Goal: Task Accomplishment & Management: Complete application form

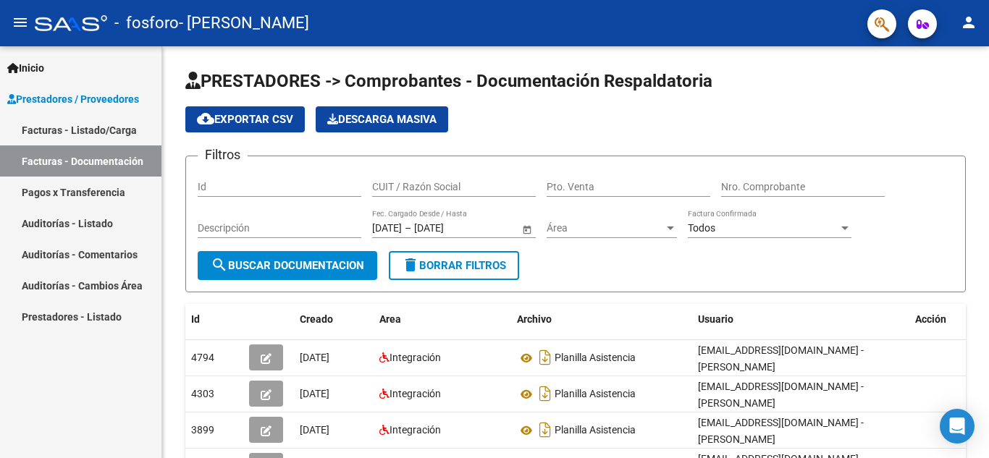
click at [117, 132] on link "Facturas - Listado/Carga" at bounding box center [80, 129] width 161 height 31
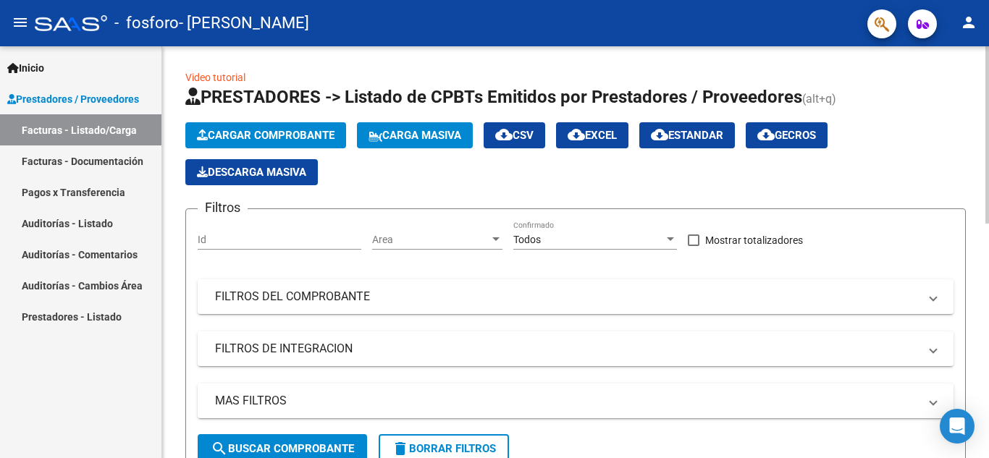
click at [221, 136] on span "Cargar Comprobante" at bounding box center [266, 135] width 138 height 13
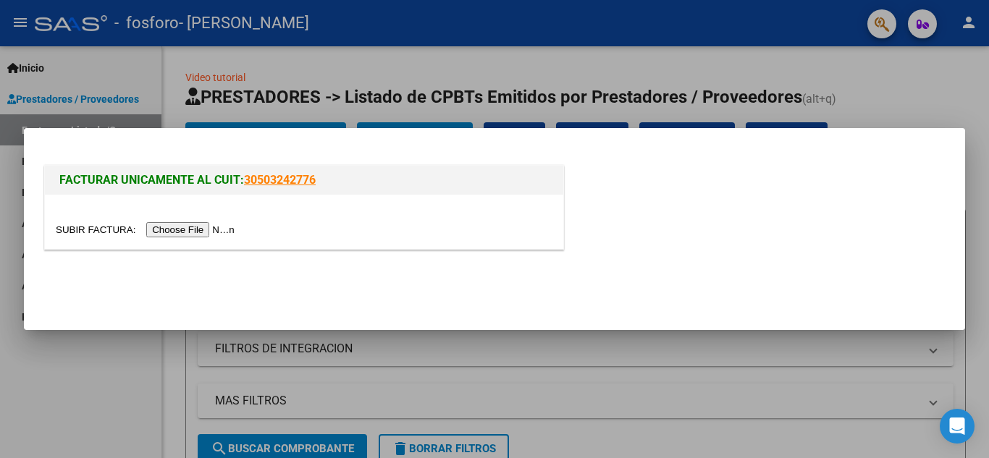
click at [203, 231] on input "file" at bounding box center [147, 229] width 183 height 15
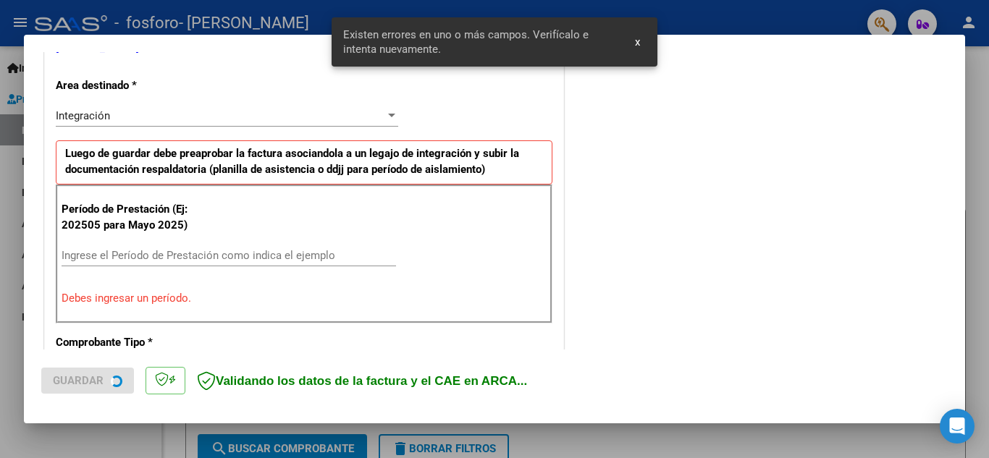
scroll to position [328, 0]
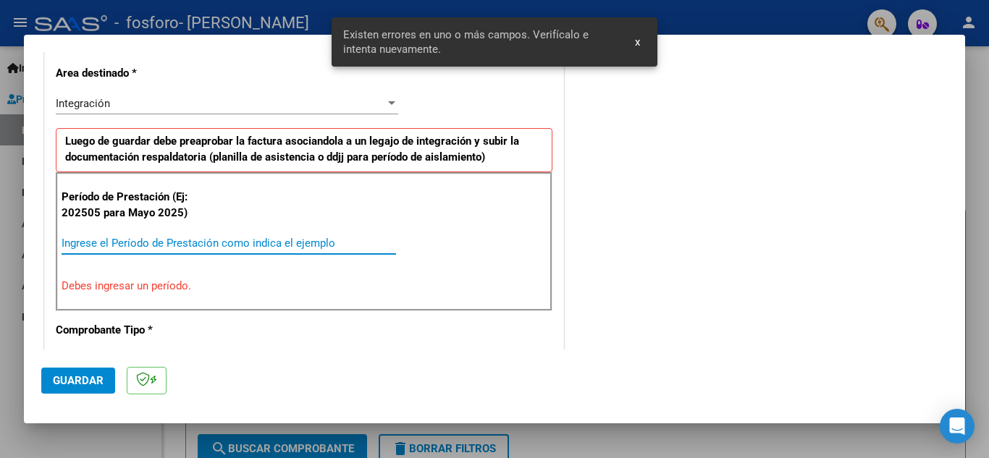
click at [239, 248] on input "Ingrese el Período de Prestación como indica el ejemplo" at bounding box center [229, 243] width 334 height 13
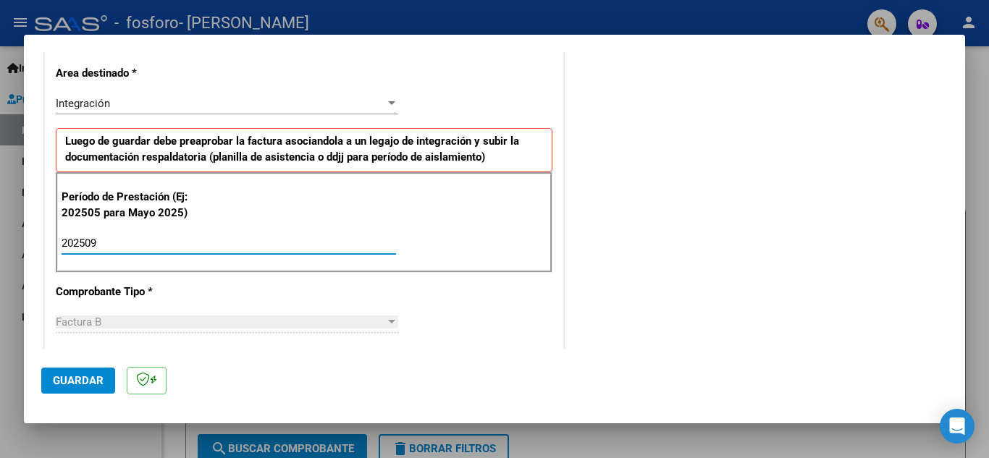
type input "202509"
click at [88, 374] on span "Guardar" at bounding box center [78, 380] width 51 height 13
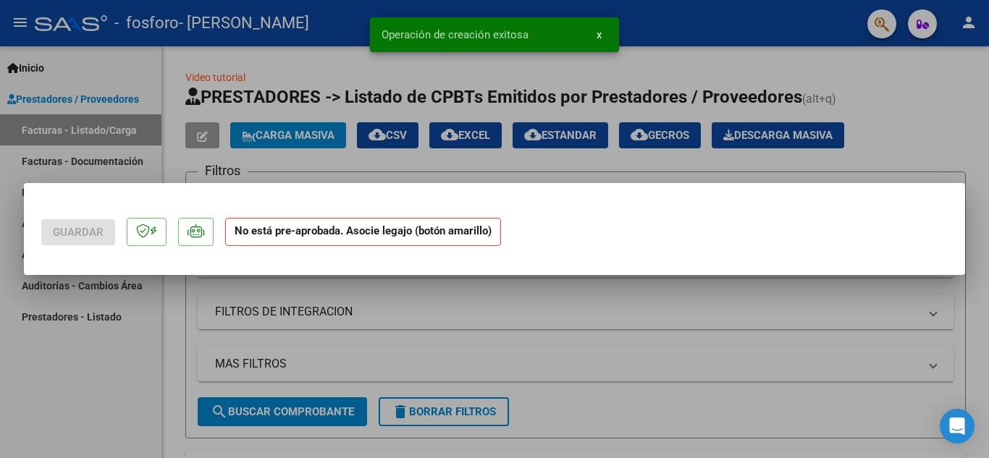
scroll to position [0, 0]
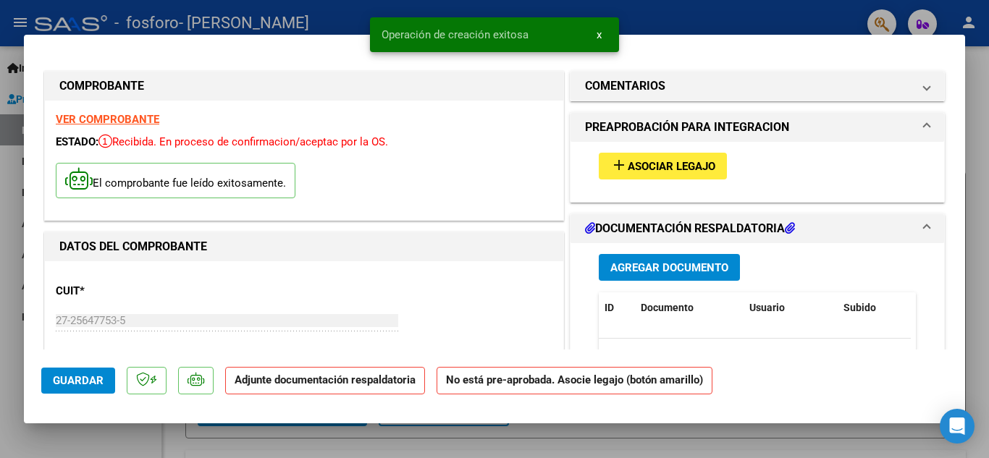
click at [653, 168] on span "Asociar Legajo" at bounding box center [672, 166] width 88 height 13
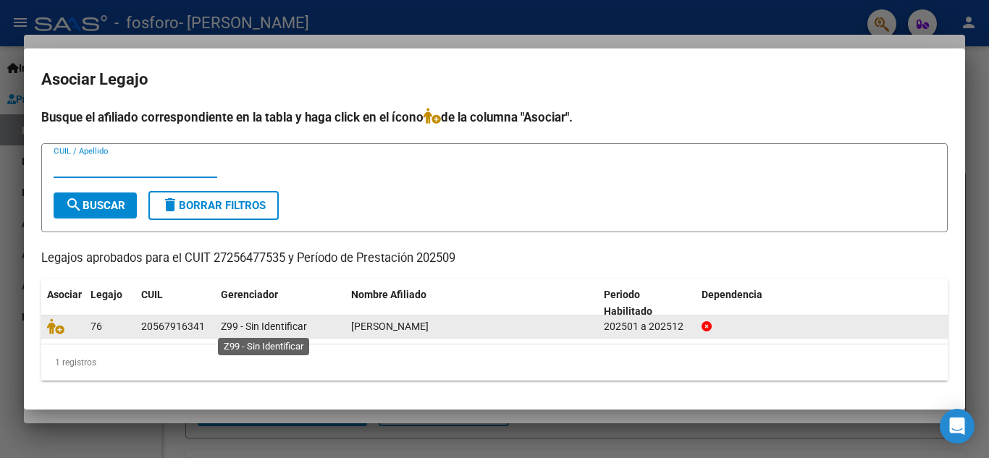
click at [240, 332] on span "Z99 - Sin Identificar" at bounding box center [264, 327] width 86 height 12
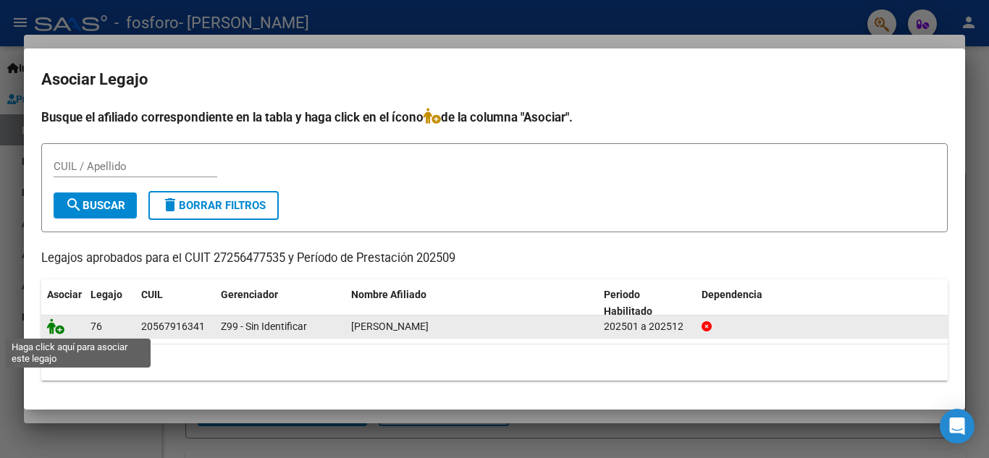
click at [59, 328] on icon at bounding box center [55, 326] width 17 height 16
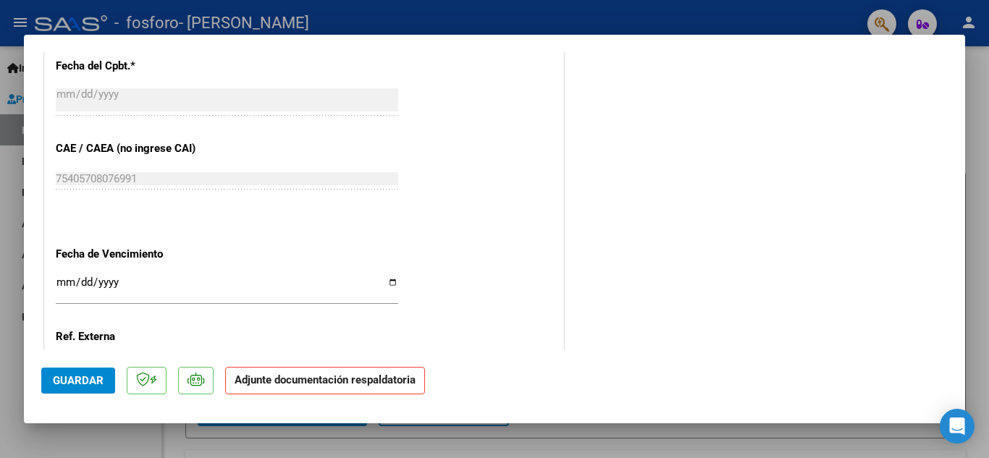
scroll to position [998, 0]
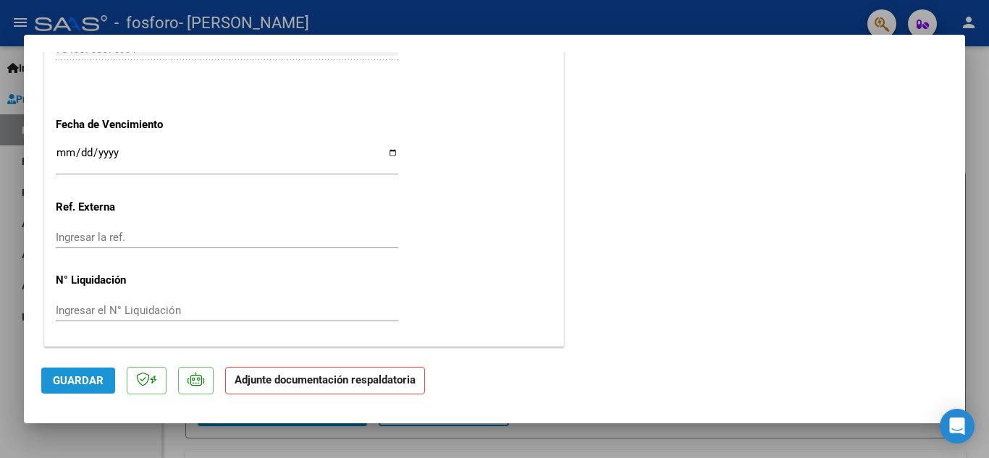
click at [79, 381] on span "Guardar" at bounding box center [78, 380] width 51 height 13
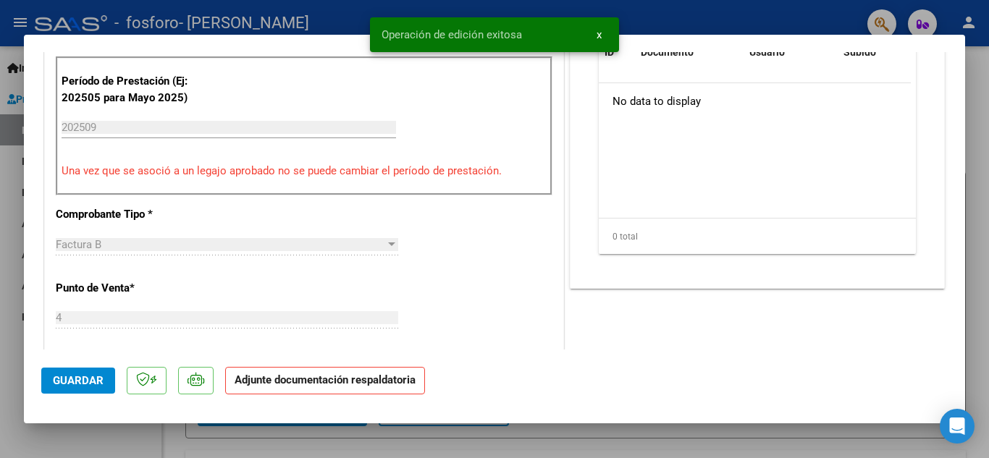
scroll to position [130, 0]
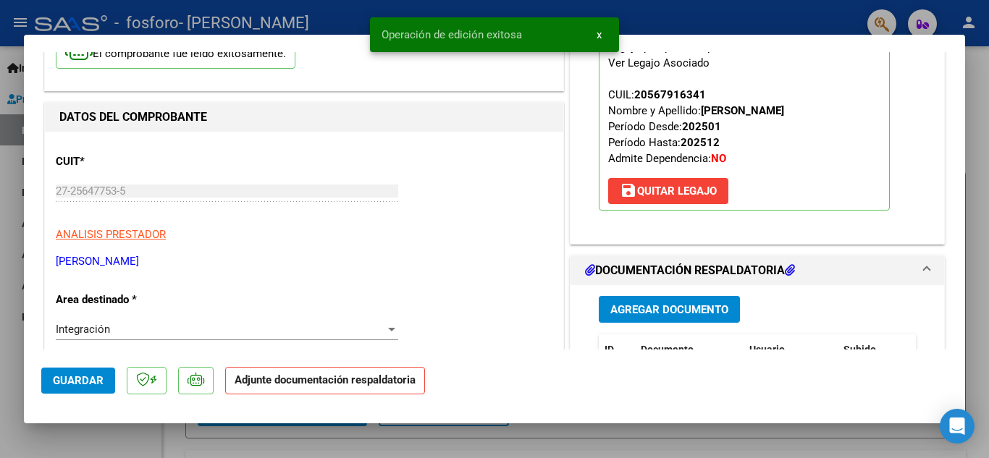
click at [669, 306] on span "Agregar Documento" at bounding box center [669, 309] width 118 height 13
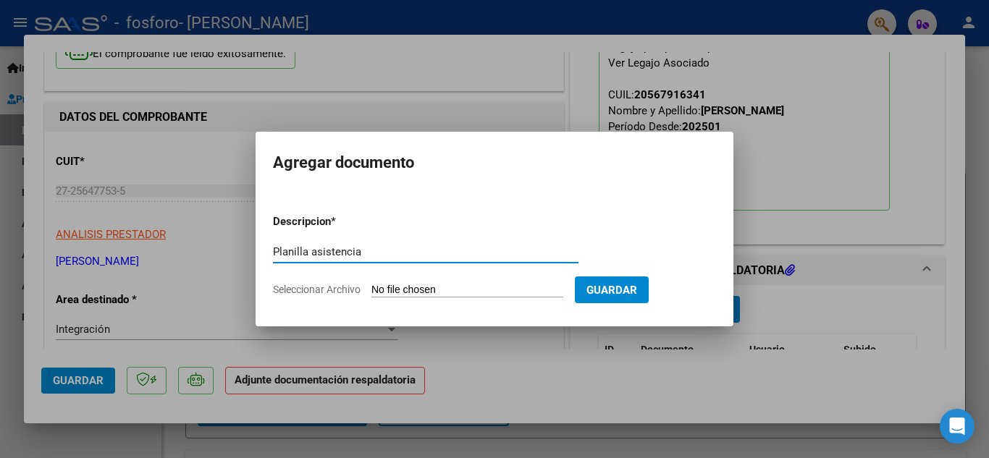
type input "Planilla asistencia"
click at [402, 284] on input "Seleccionar Archivo" at bounding box center [467, 291] width 192 height 14
type input "C:\fakepath\[PERSON_NAME] septiembre.pdf"
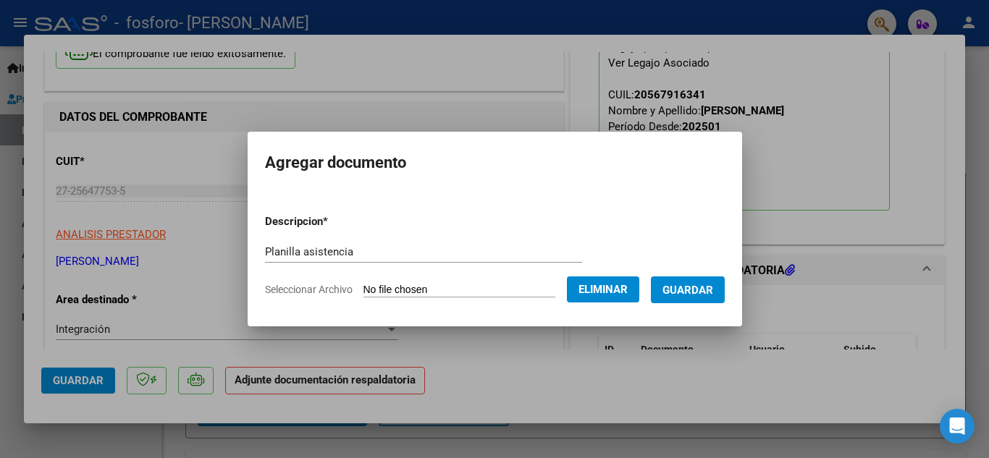
click at [699, 292] on span "Guardar" at bounding box center [687, 290] width 51 height 13
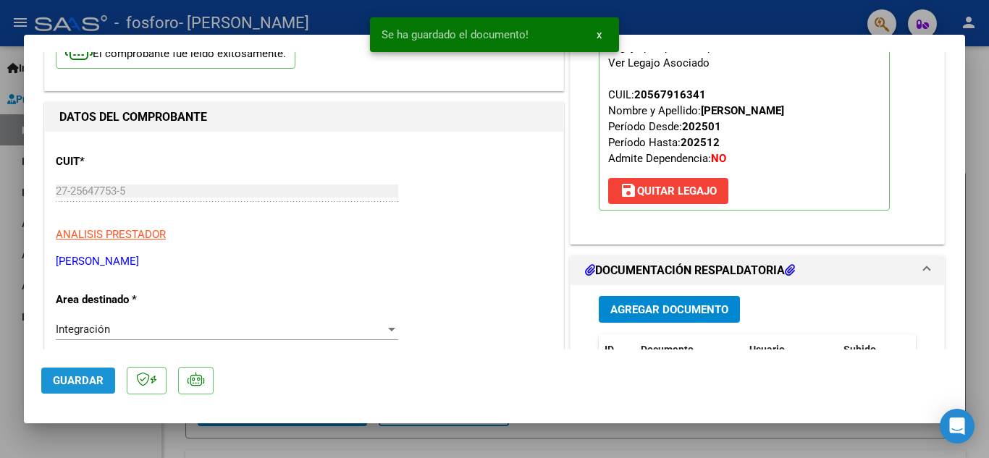
click at [82, 380] on span "Guardar" at bounding box center [78, 380] width 51 height 13
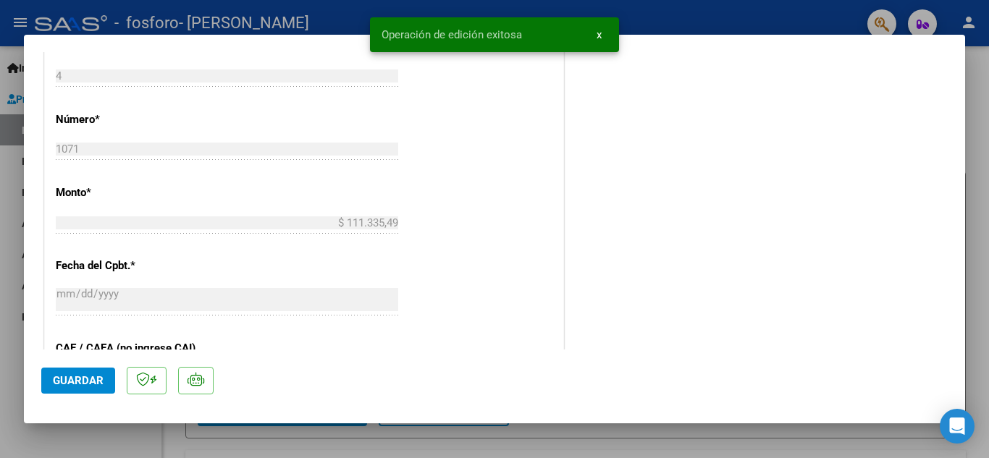
scroll to position [781, 0]
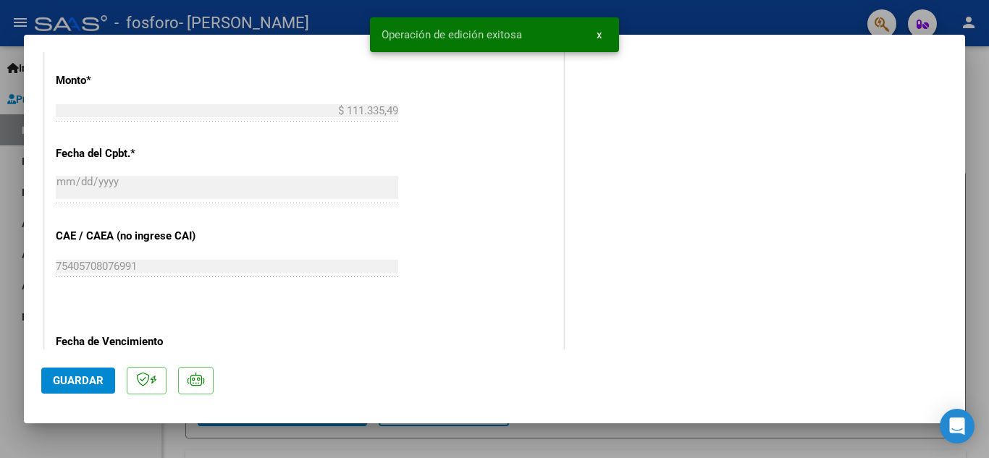
click at [64, 382] on span "Guardar" at bounding box center [78, 380] width 51 height 13
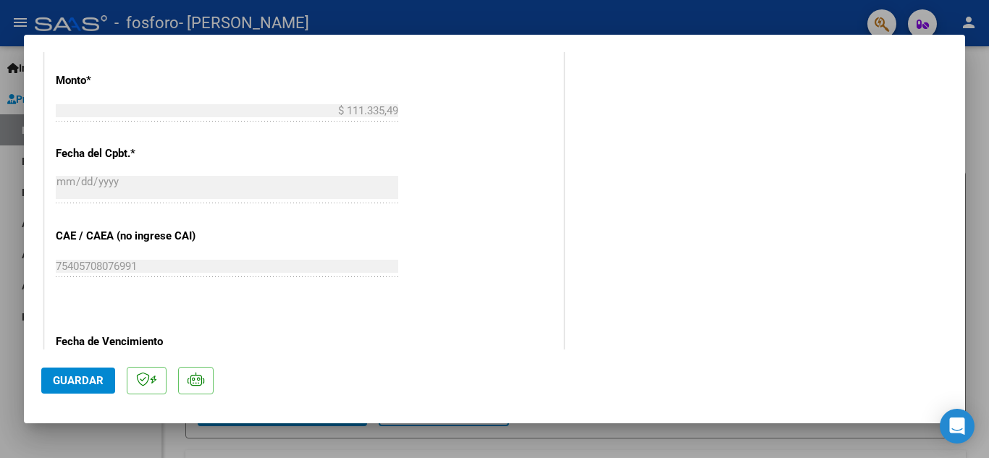
scroll to position [998, 0]
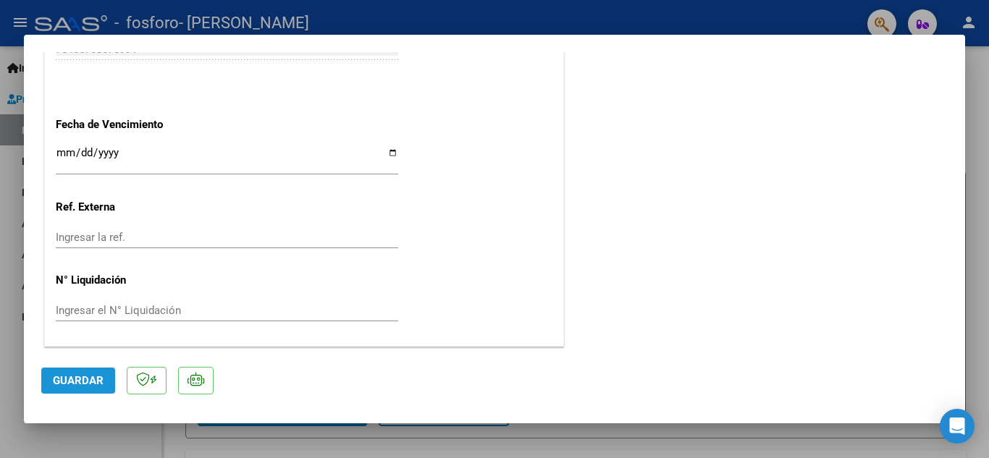
click at [89, 377] on span "Guardar" at bounding box center [78, 380] width 51 height 13
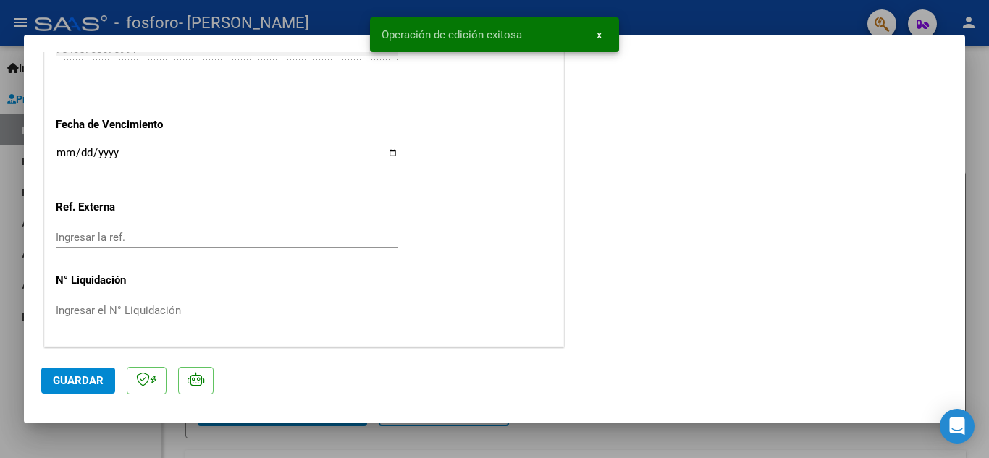
click at [654, 8] on div at bounding box center [494, 229] width 989 height 458
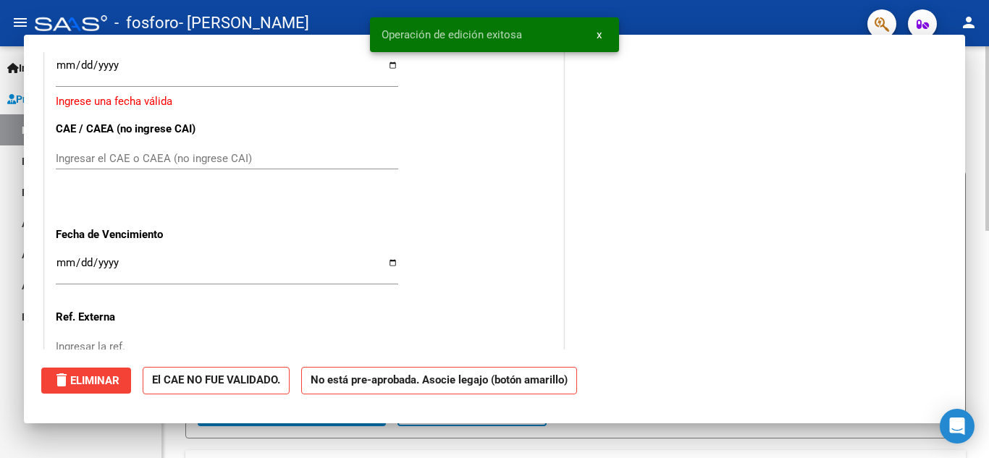
scroll to position [0, 0]
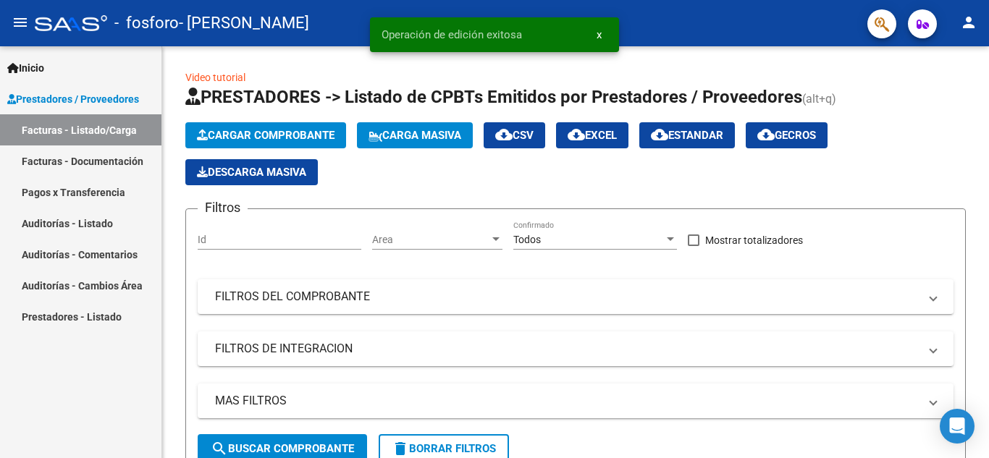
click at [127, 151] on link "Facturas - Documentación" at bounding box center [80, 160] width 161 height 31
